Goal: Information Seeking & Learning: Find specific fact

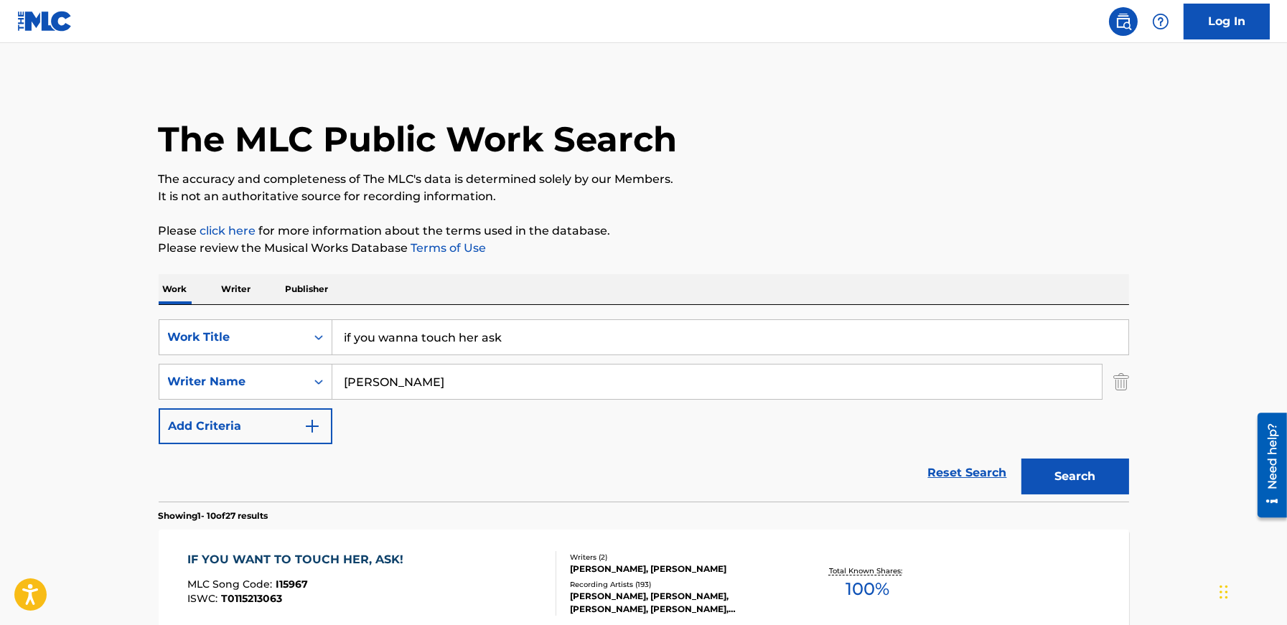
scroll to position [182, 0]
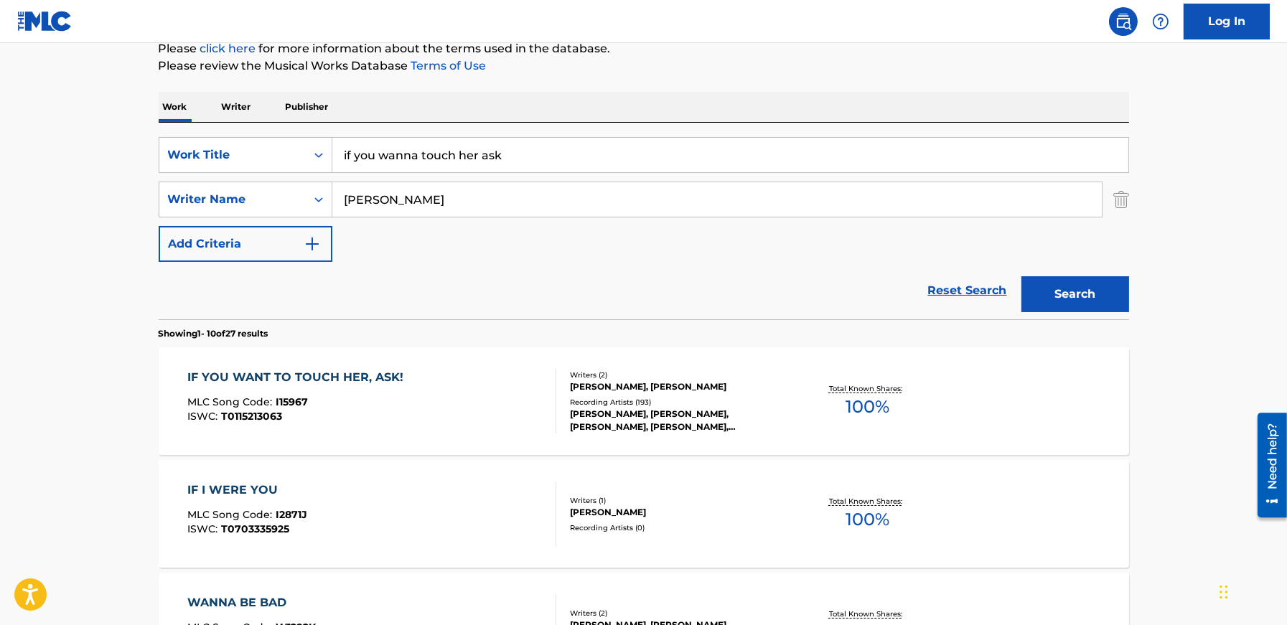
click at [380, 169] on input "if you wanna touch her ask" at bounding box center [730, 155] width 796 height 34
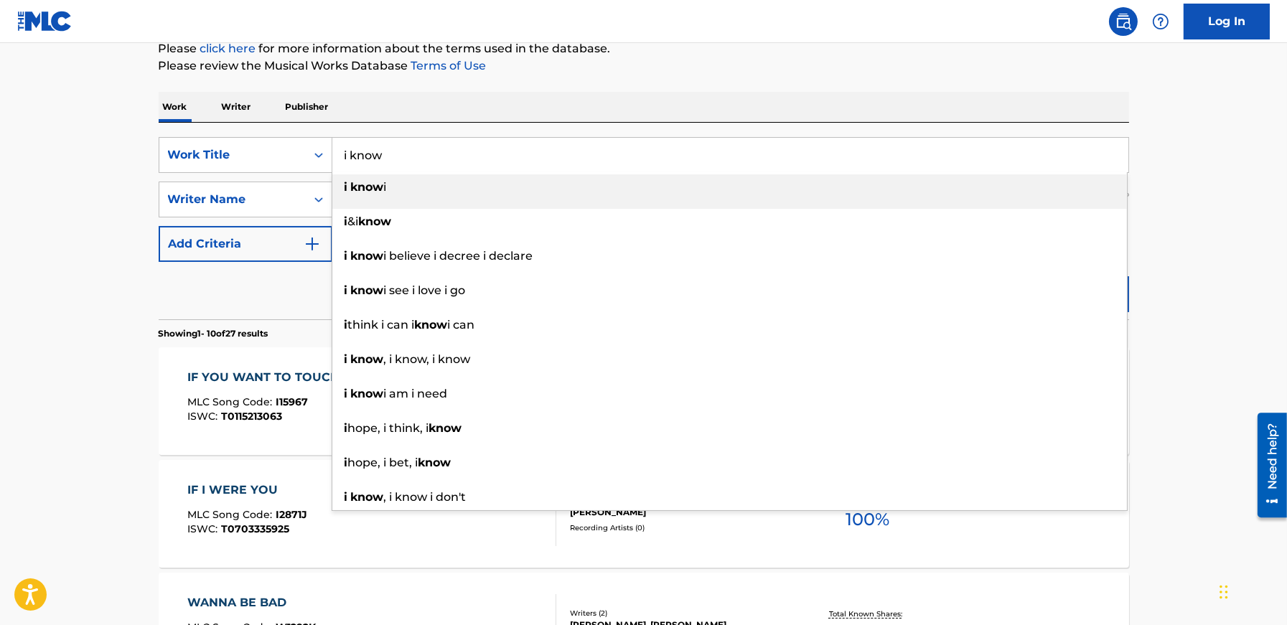
type input "i know"
click at [364, 119] on div "Work Writer Publisher" at bounding box center [644, 107] width 971 height 30
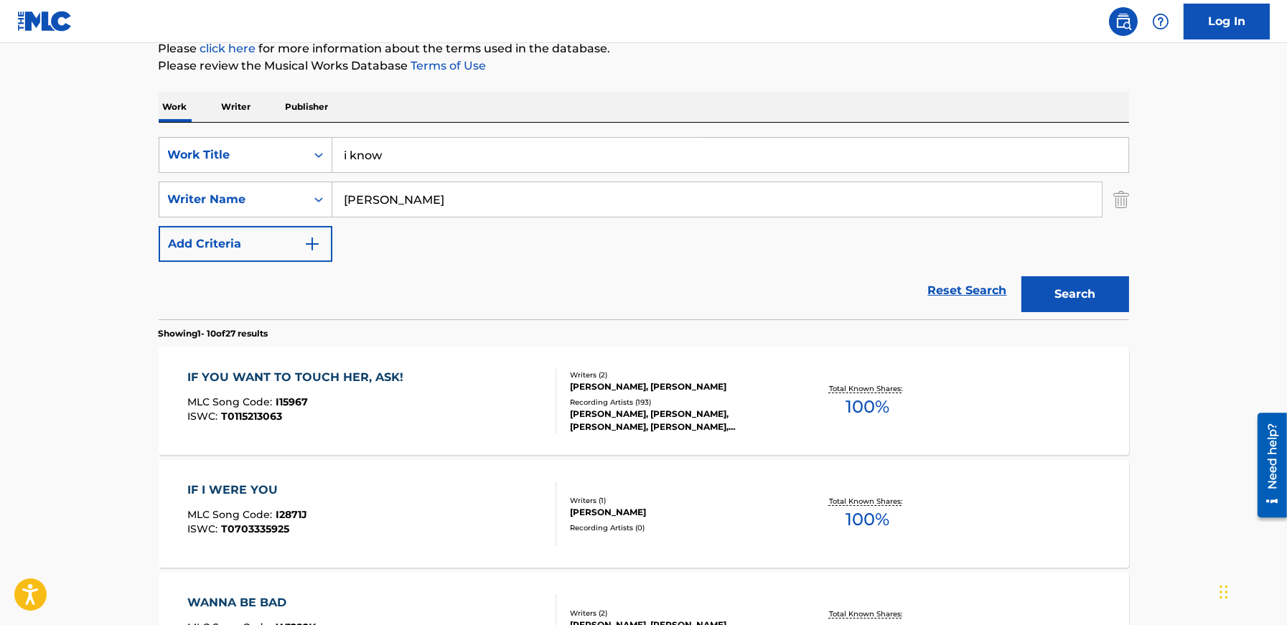
click at [378, 194] on input "[PERSON_NAME]" at bounding box center [717, 199] width 770 height 34
type input "[PERSON_NAME]"
click at [1067, 291] on button "Search" at bounding box center [1076, 294] width 108 height 36
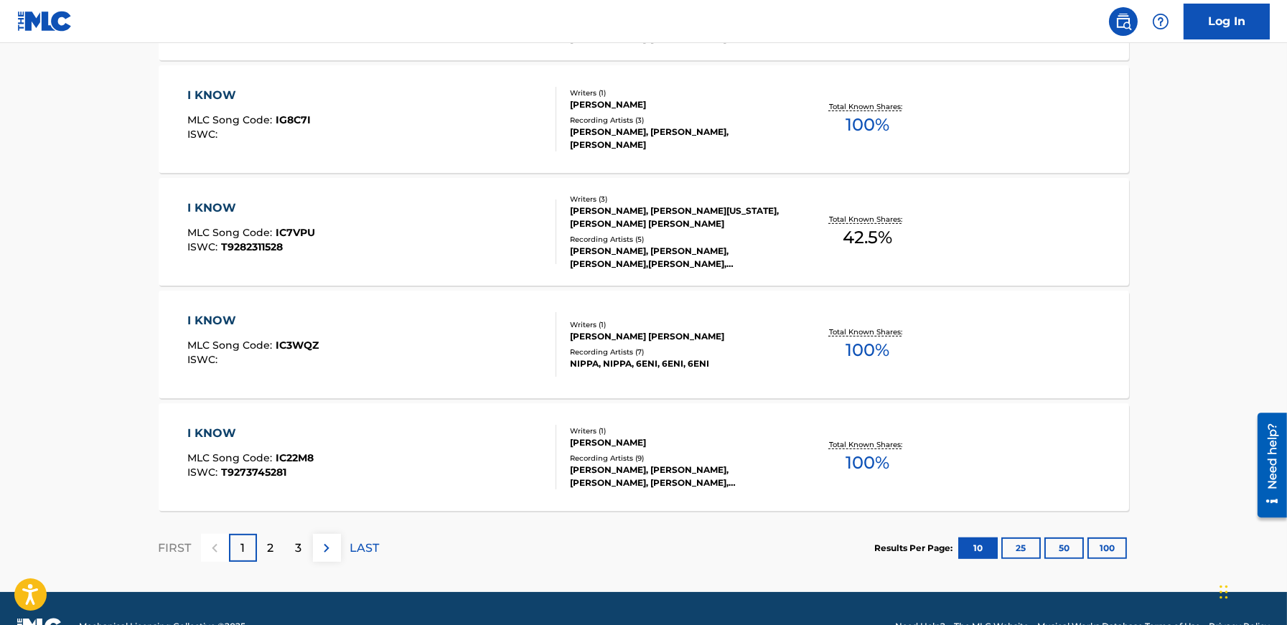
scroll to position [1141, 0]
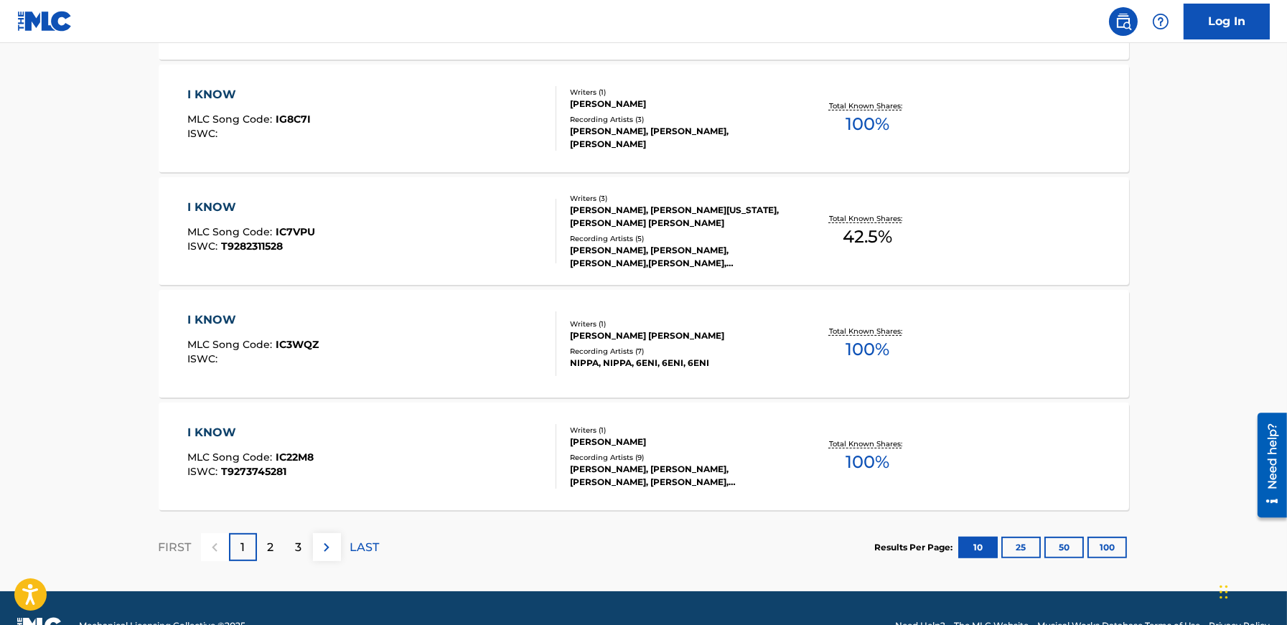
click at [268, 547] on p "2" at bounding box center [271, 547] width 6 height 17
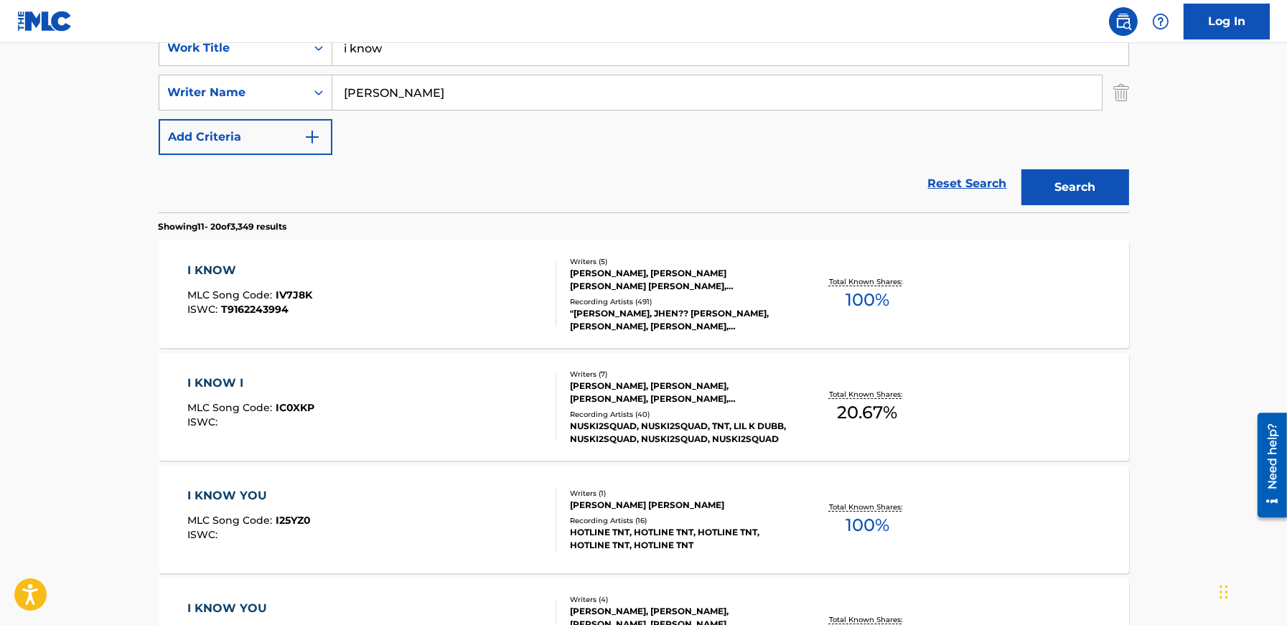
scroll to position [293, 0]
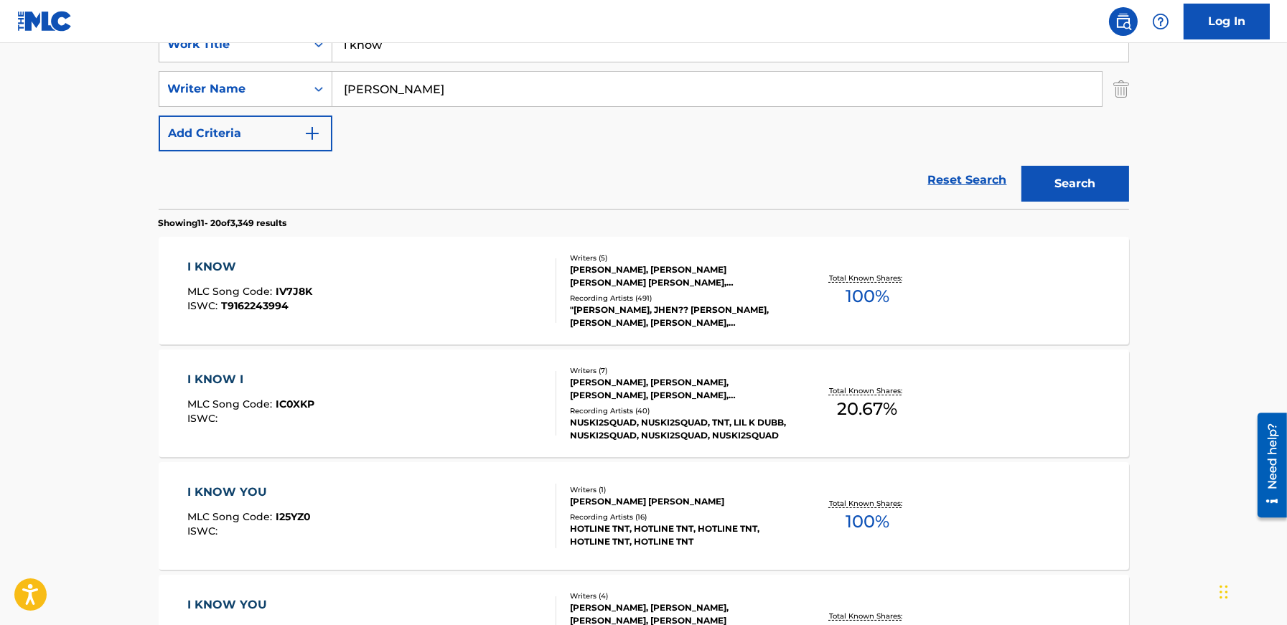
click at [225, 258] on div "I KNOW" at bounding box center [249, 266] width 125 height 17
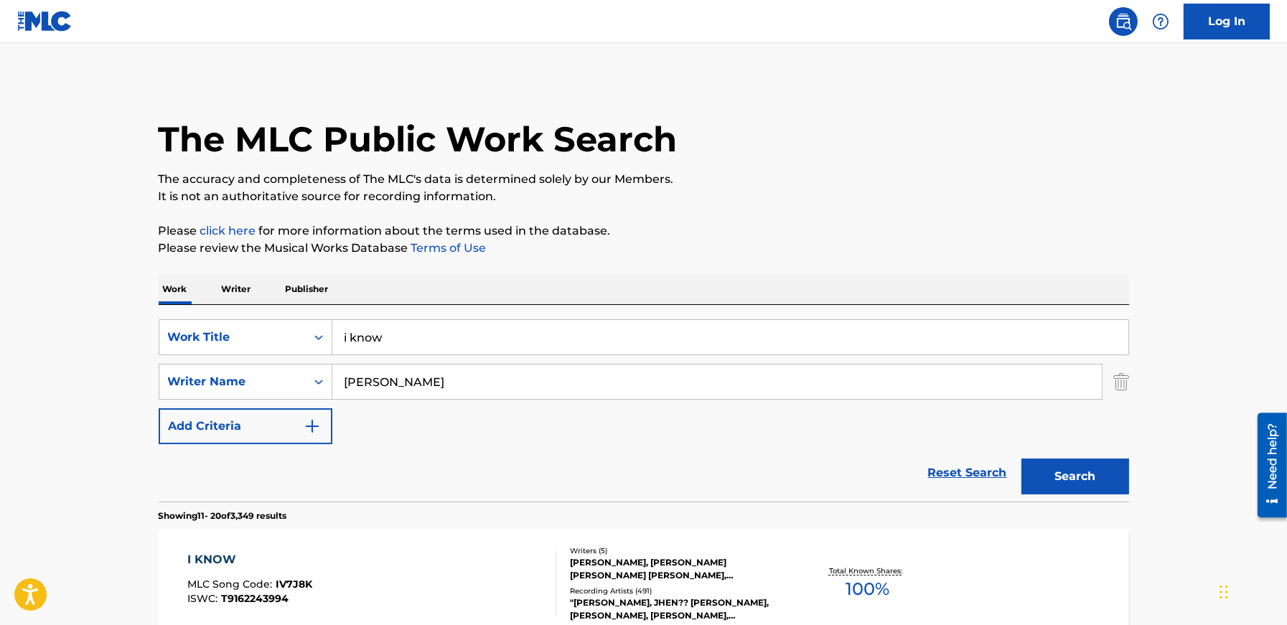
click at [400, 332] on input "i know" at bounding box center [730, 337] width 796 height 34
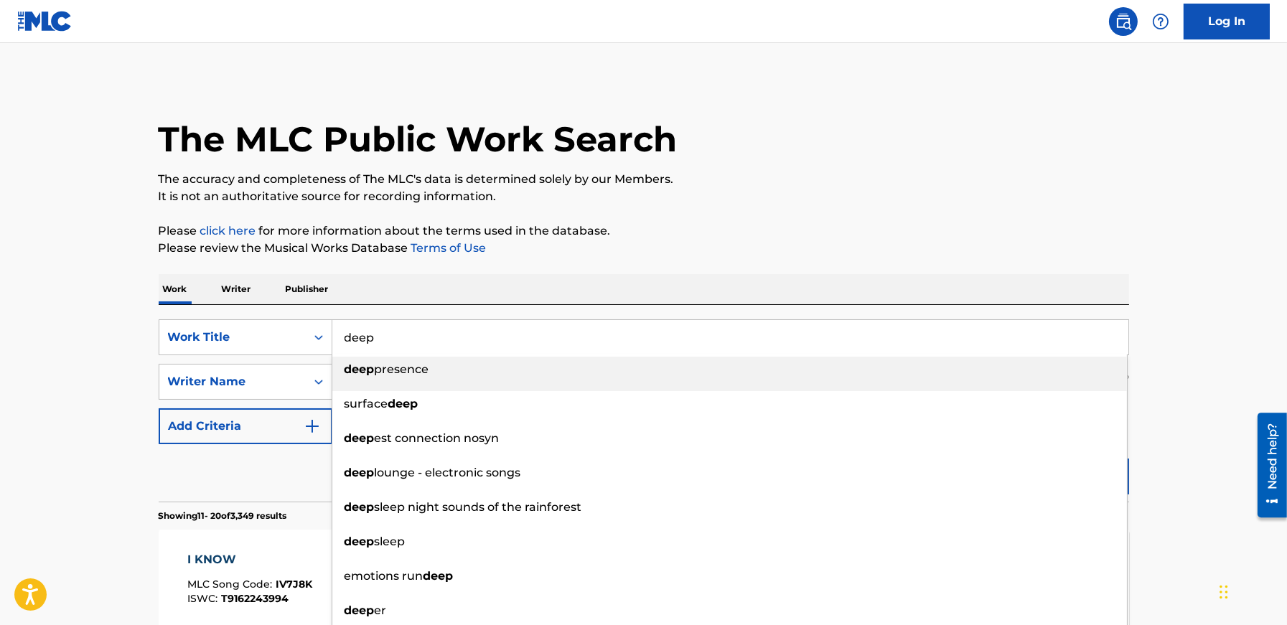
type input "deep"
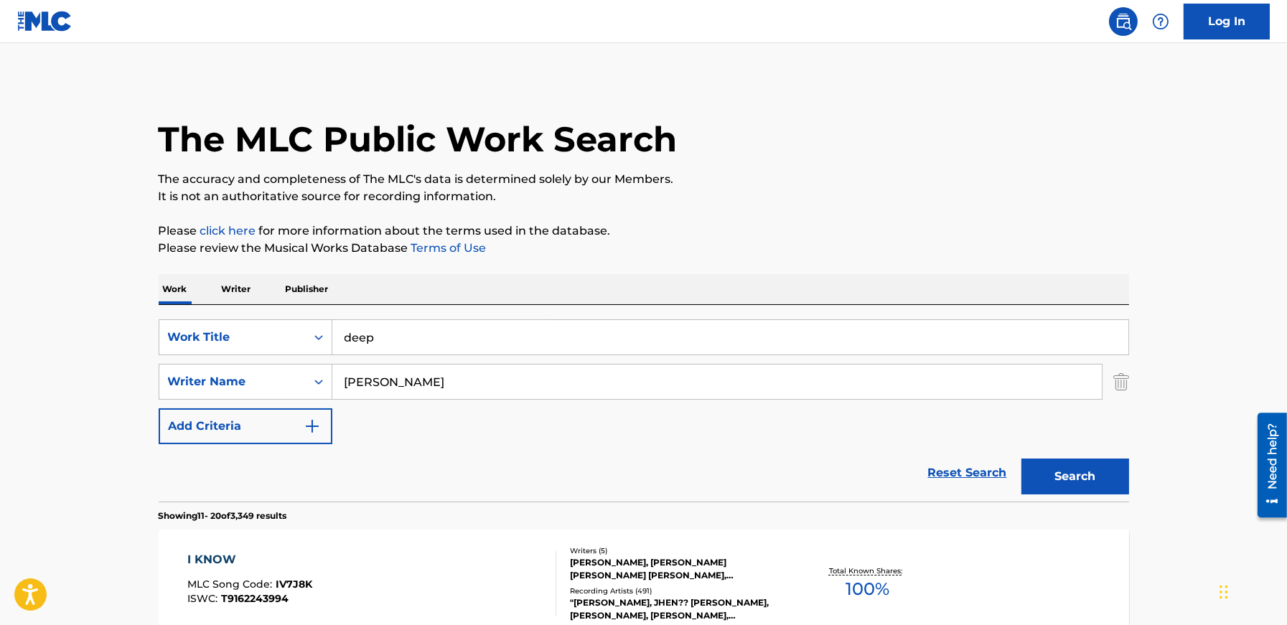
click at [1062, 483] on button "Search" at bounding box center [1076, 477] width 108 height 36
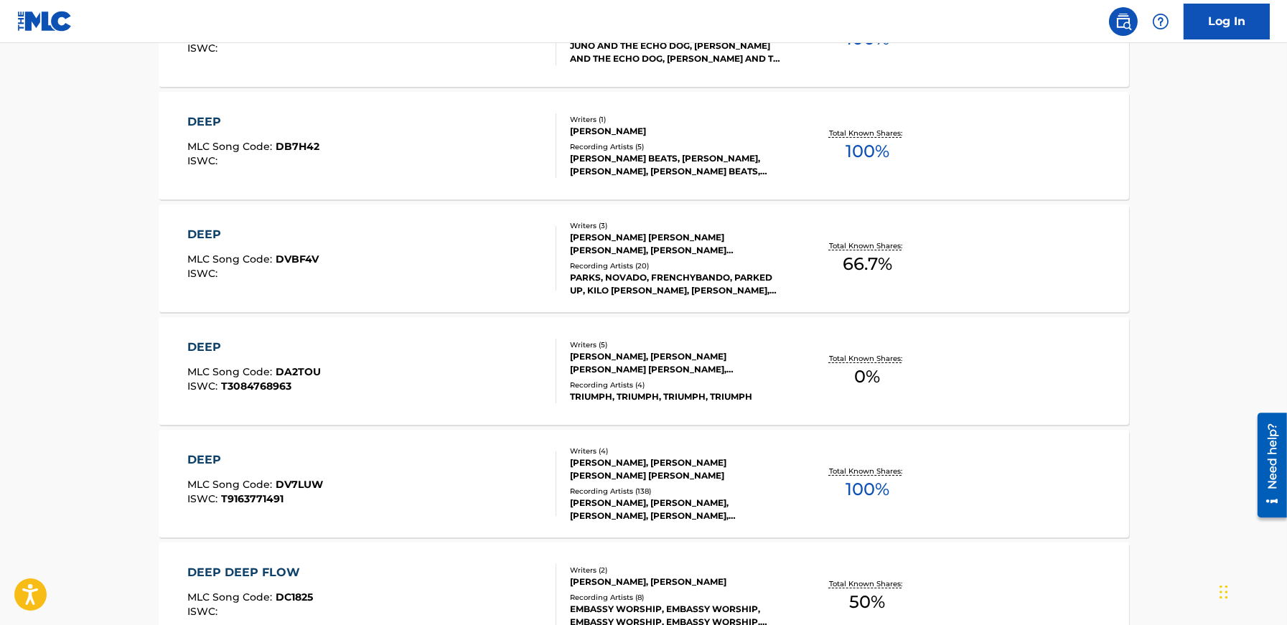
scroll to position [551, 0]
click at [214, 449] on div "DEEP MLC Song Code : DV7LUW ISWC : T9163771491 Writers ( 4 ) [PERSON_NAME], [PE…" at bounding box center [644, 483] width 971 height 108
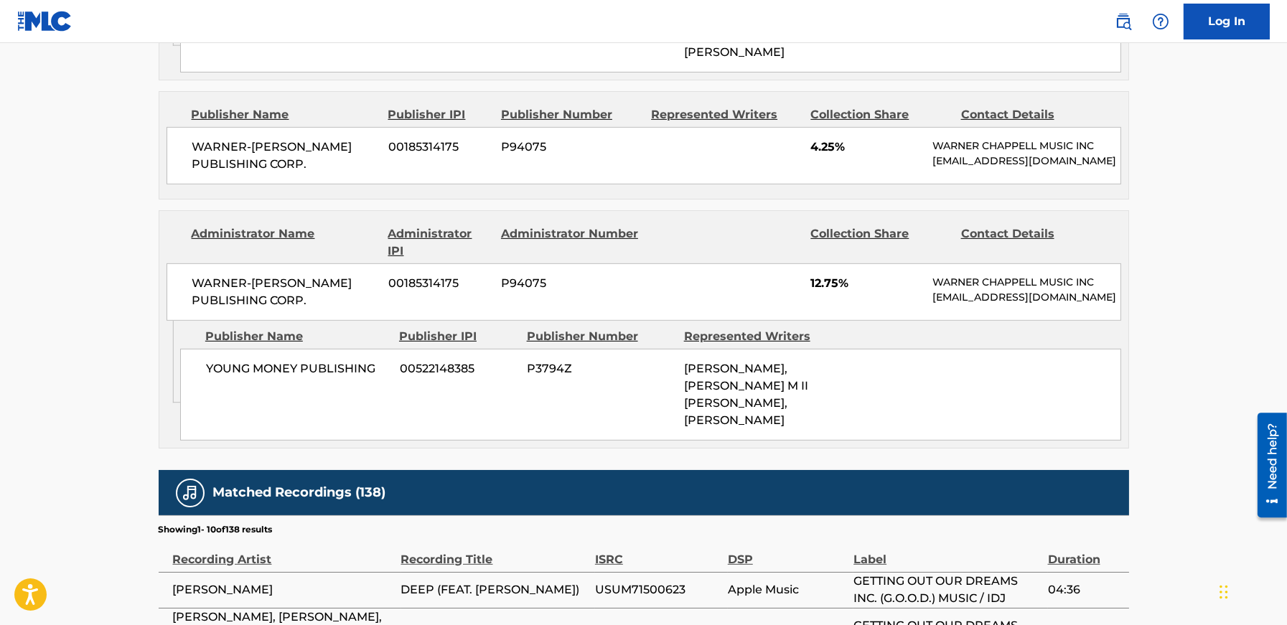
scroll to position [1337, 0]
